Goal: Task Accomplishment & Management: Use online tool/utility

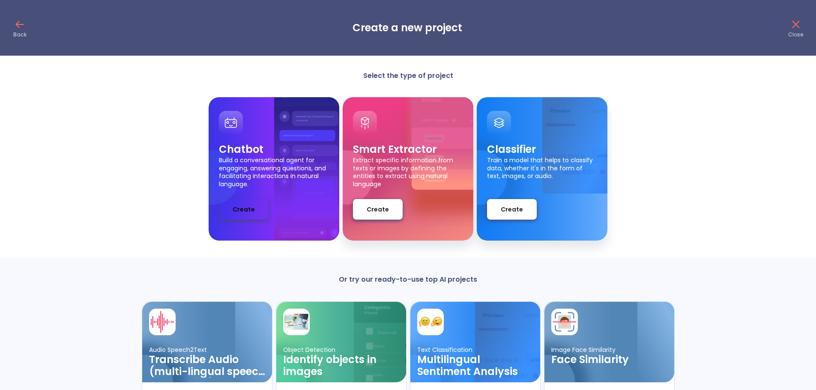
click at [227, 209] on button "Create" at bounding box center [244, 209] width 50 height 21
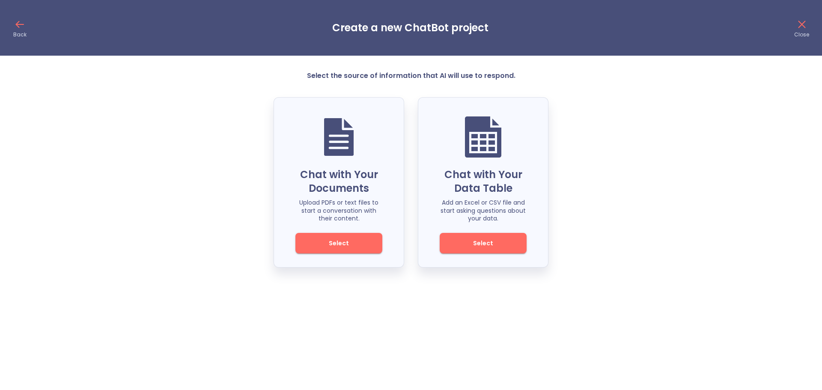
click at [483, 246] on span "Select" at bounding box center [483, 243] width 58 height 11
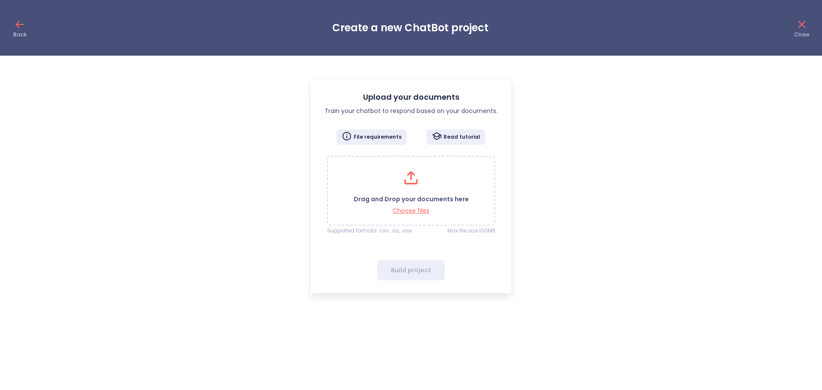
click at [14, 23] on icon at bounding box center [20, 25] width 14 height 14
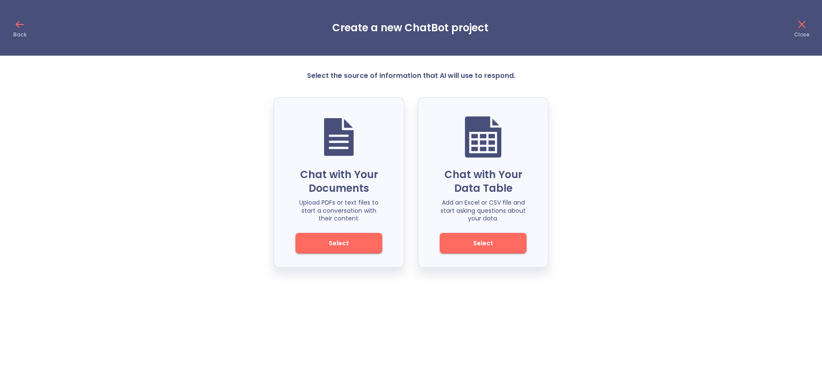
click at [347, 245] on span "Select" at bounding box center [339, 243] width 58 height 11
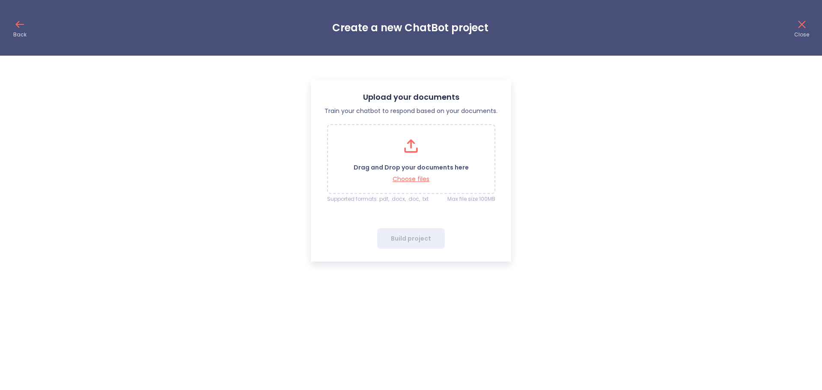
click at [19, 24] on icon at bounding box center [20, 25] width 14 height 14
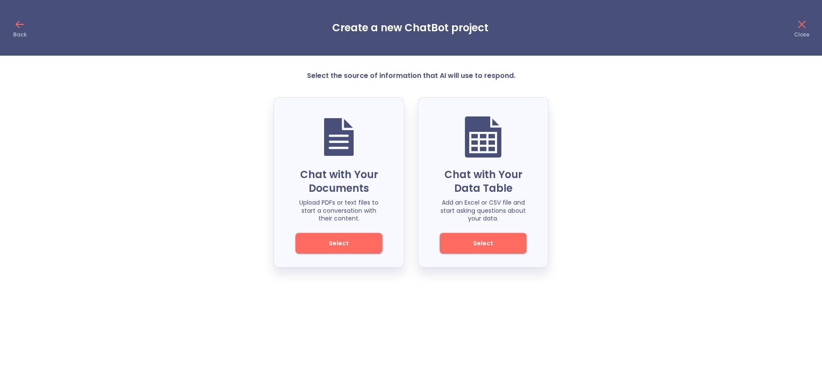
click at [23, 22] on icon at bounding box center [20, 25] width 14 height 14
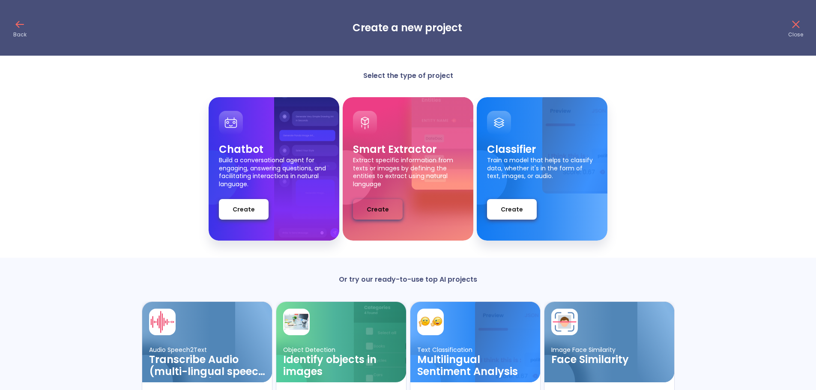
click at [381, 211] on span "Create" at bounding box center [378, 209] width 22 height 11
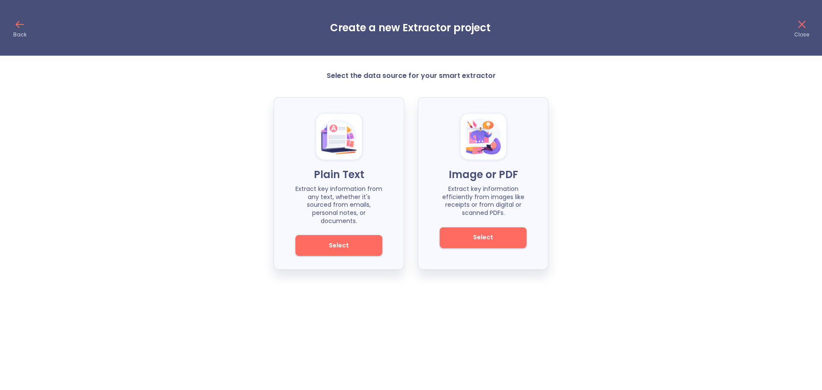
click at [15, 26] on icon at bounding box center [20, 25] width 14 height 14
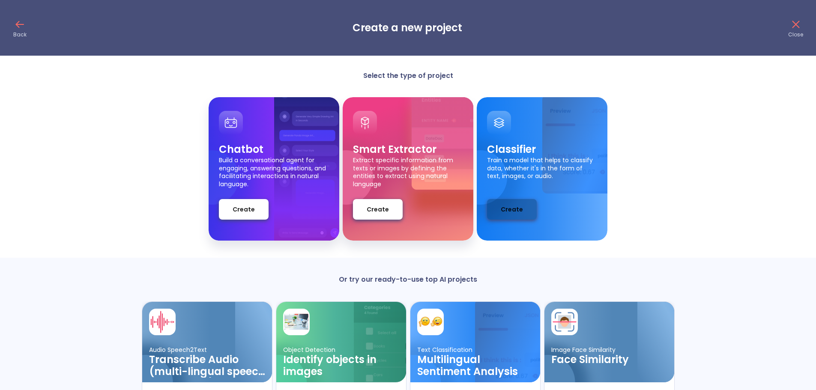
click at [516, 211] on span "Create" at bounding box center [512, 209] width 22 height 11
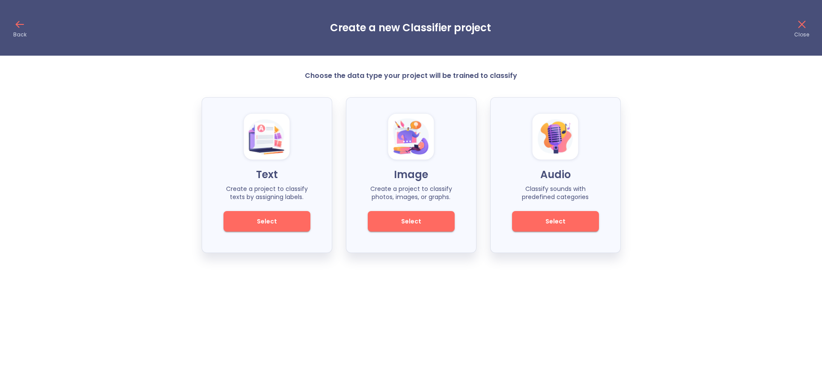
click at [19, 22] on icon at bounding box center [20, 25] width 14 height 14
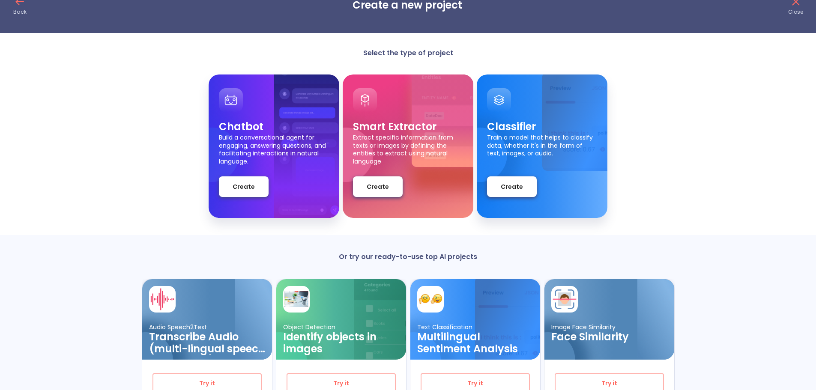
scroll to position [75, 0]
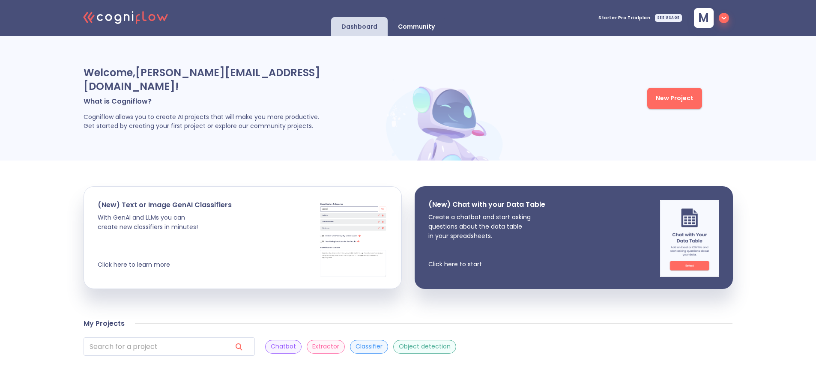
click at [726, 21] on icon "button" at bounding box center [724, 18] width 10 height 10
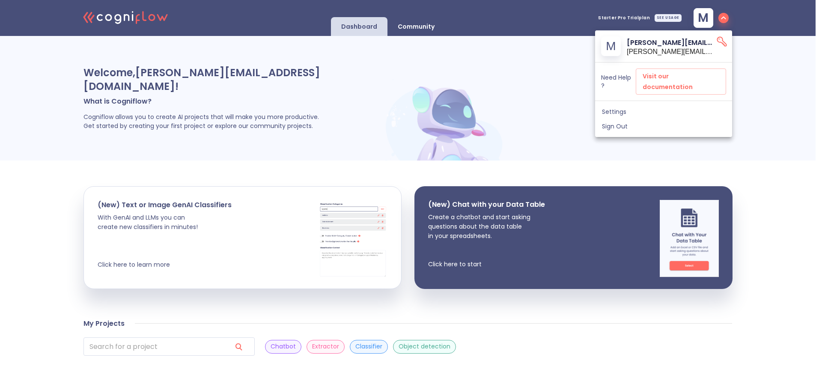
click at [625, 122] on span "Sign Out" at bounding box center [663, 126] width 123 height 8
